Goal: Find specific page/section: Find specific page/section

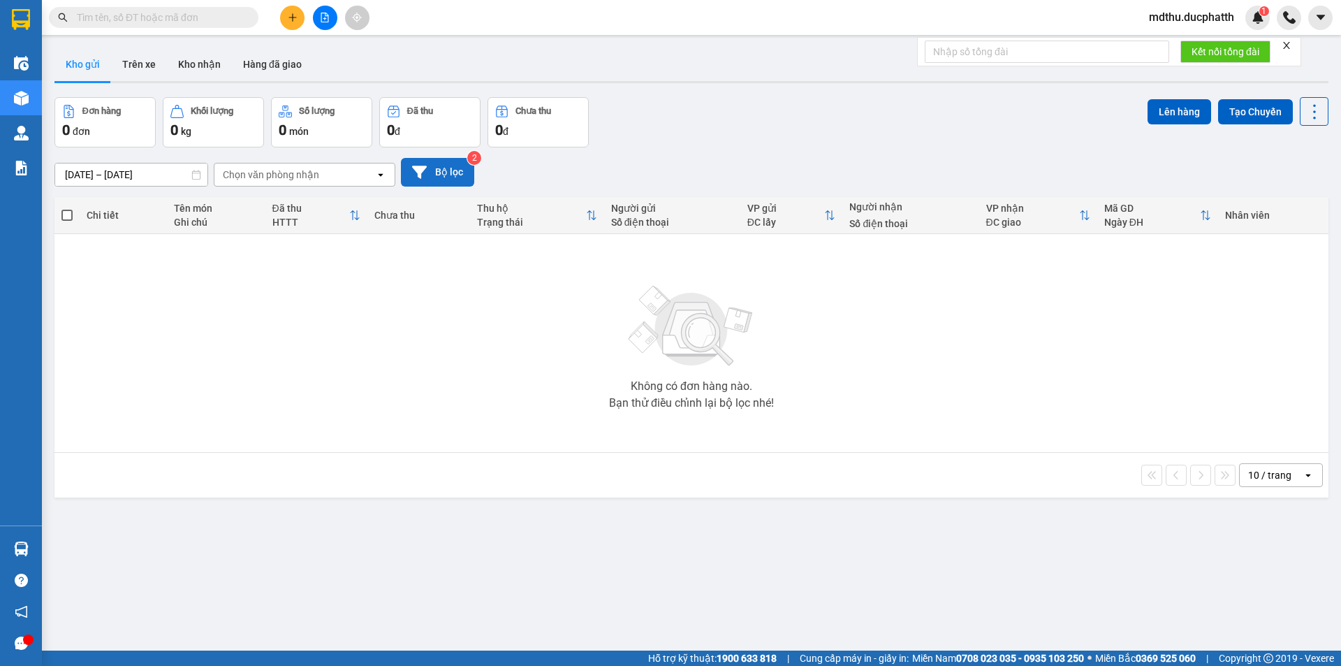
click at [445, 182] on button "Bộ lọc" at bounding box center [437, 172] width 73 height 29
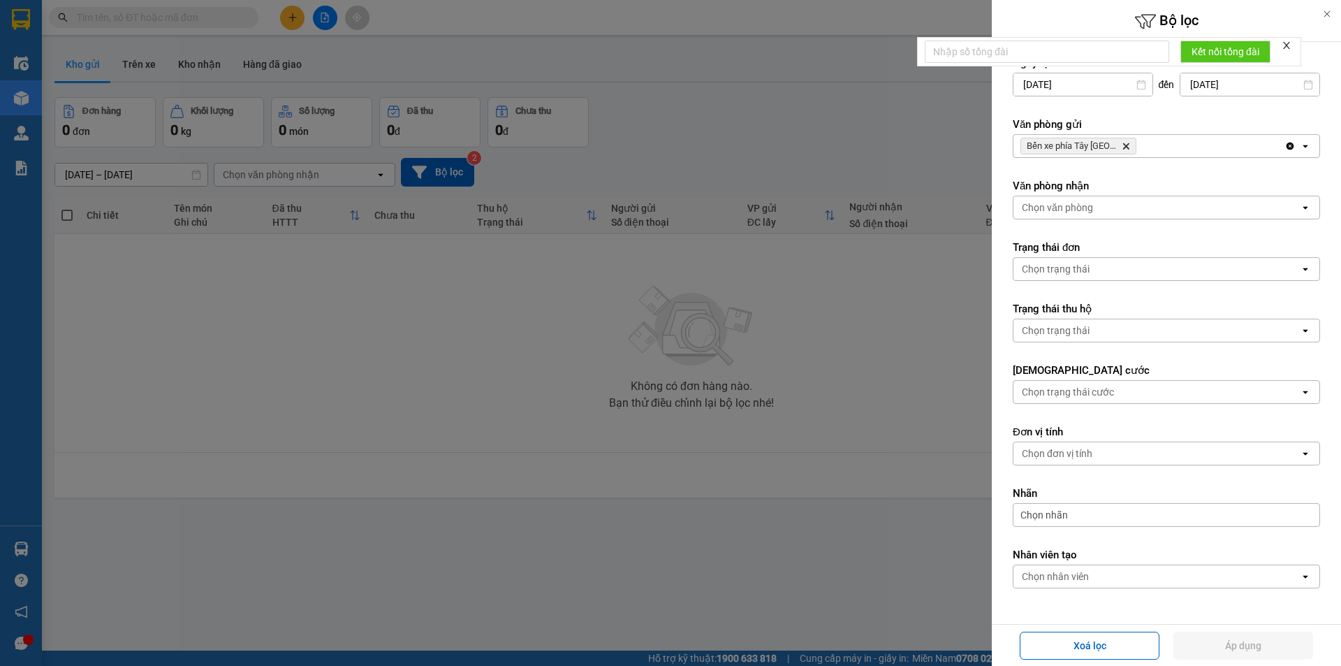
drag, startPoint x: 516, startPoint y: 159, endPoint x: 513, endPoint y: 168, distance: 9.7
click at [516, 162] on div at bounding box center [670, 333] width 1341 height 666
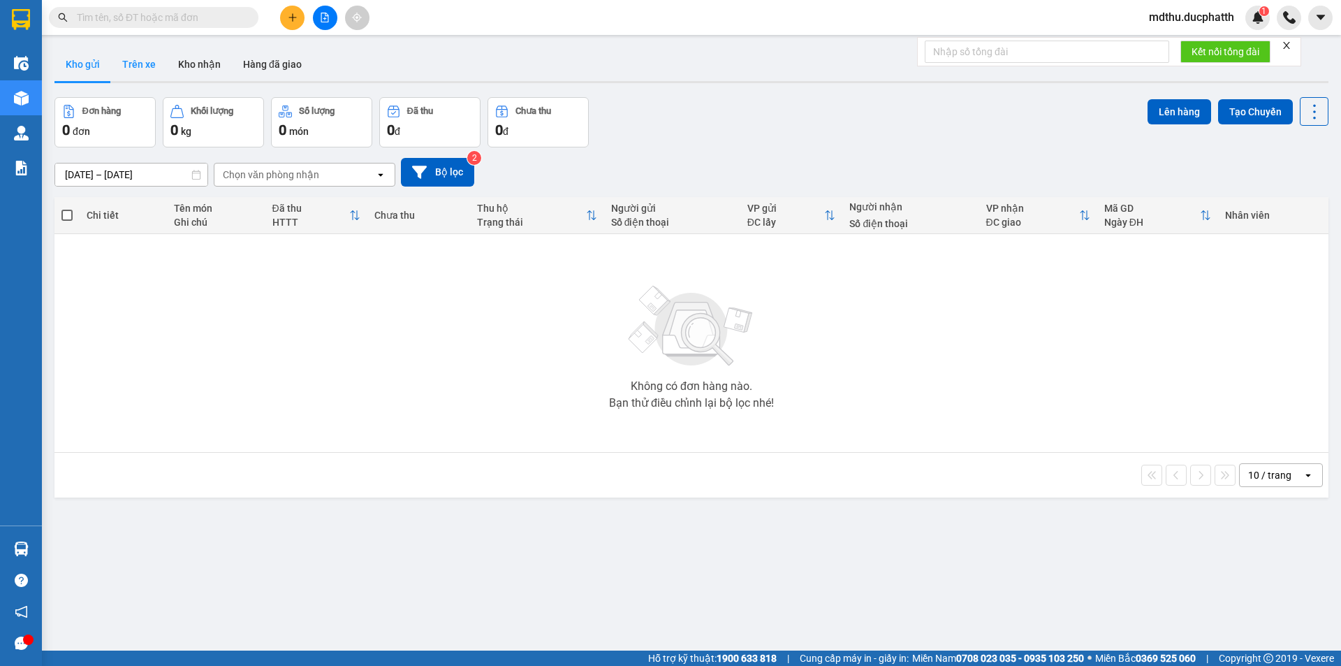
click at [145, 64] on button "Trên xe" at bounding box center [139, 64] width 56 height 34
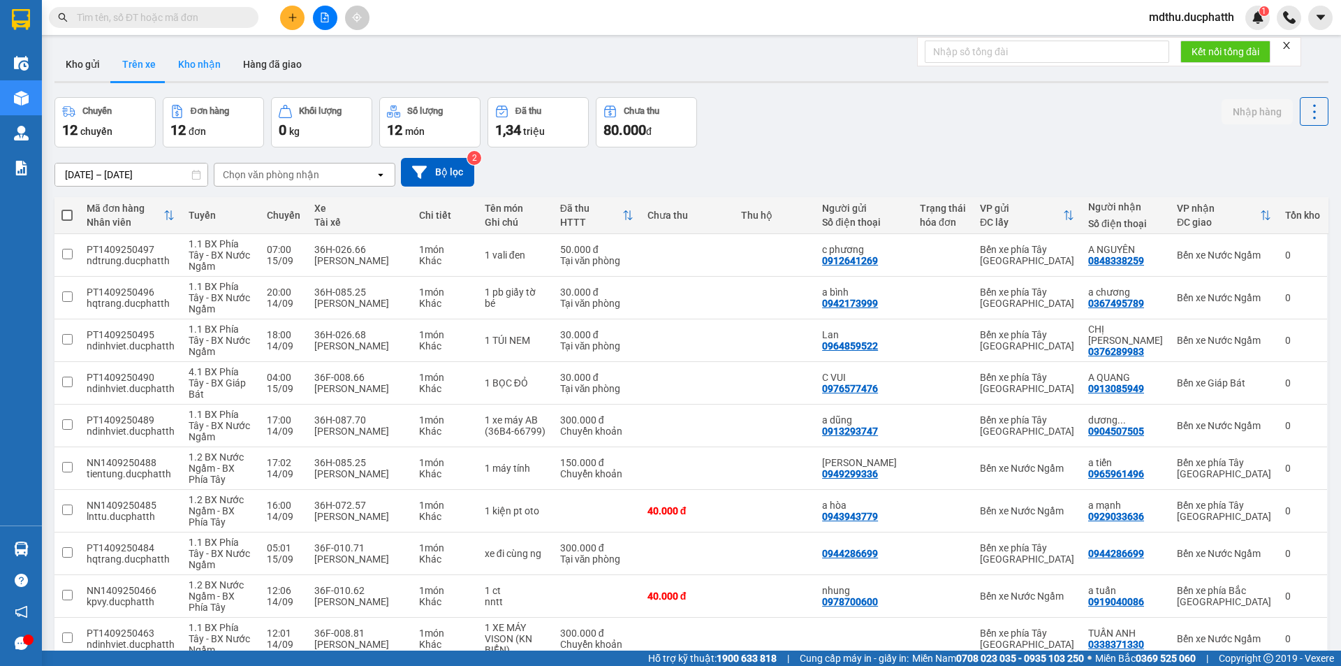
click at [195, 64] on button "Kho nhận" at bounding box center [199, 64] width 65 height 34
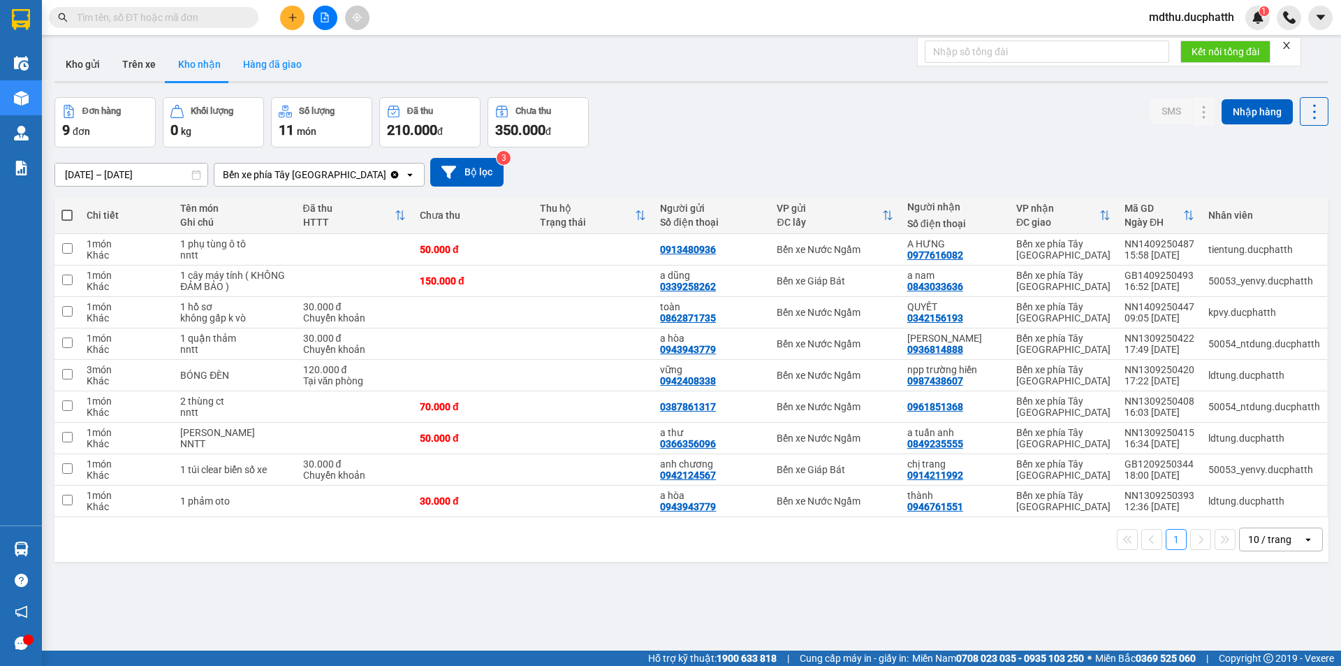
click at [290, 69] on button "Hàng đã giao" at bounding box center [272, 64] width 81 height 34
